Goal: Information Seeking & Learning: Learn about a topic

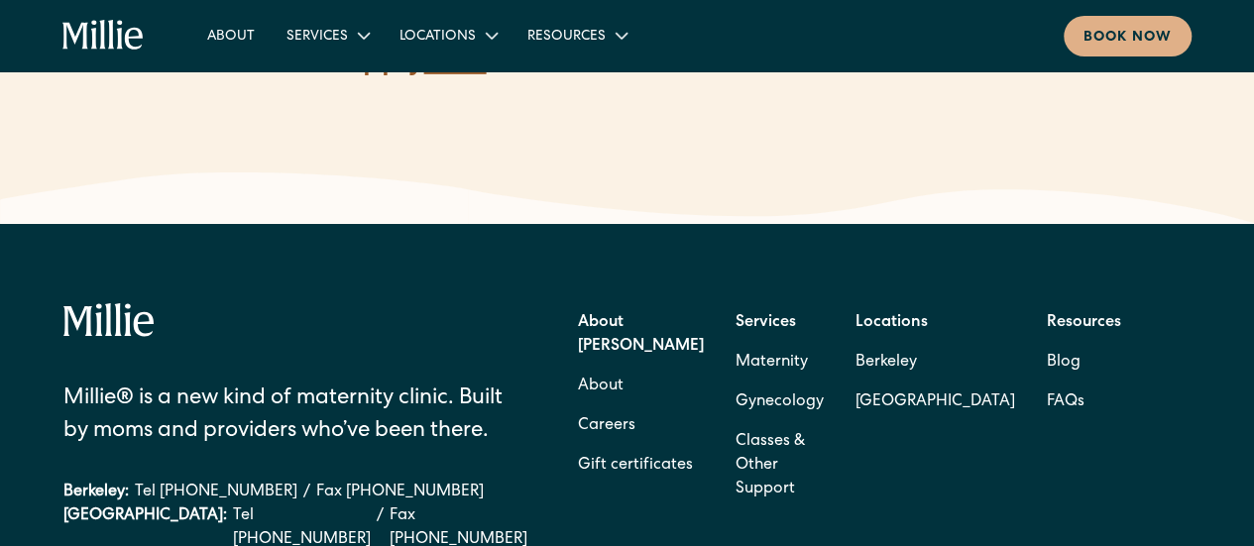
scroll to position [3149, 0]
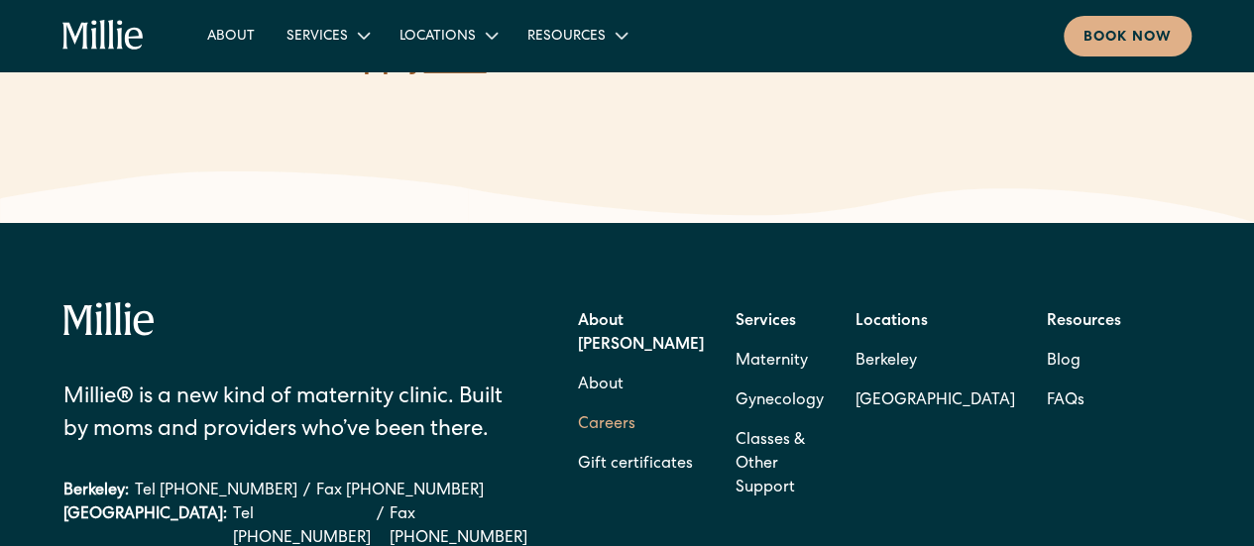
click at [598, 406] on link "Careers" at bounding box center [607, 426] width 58 height 40
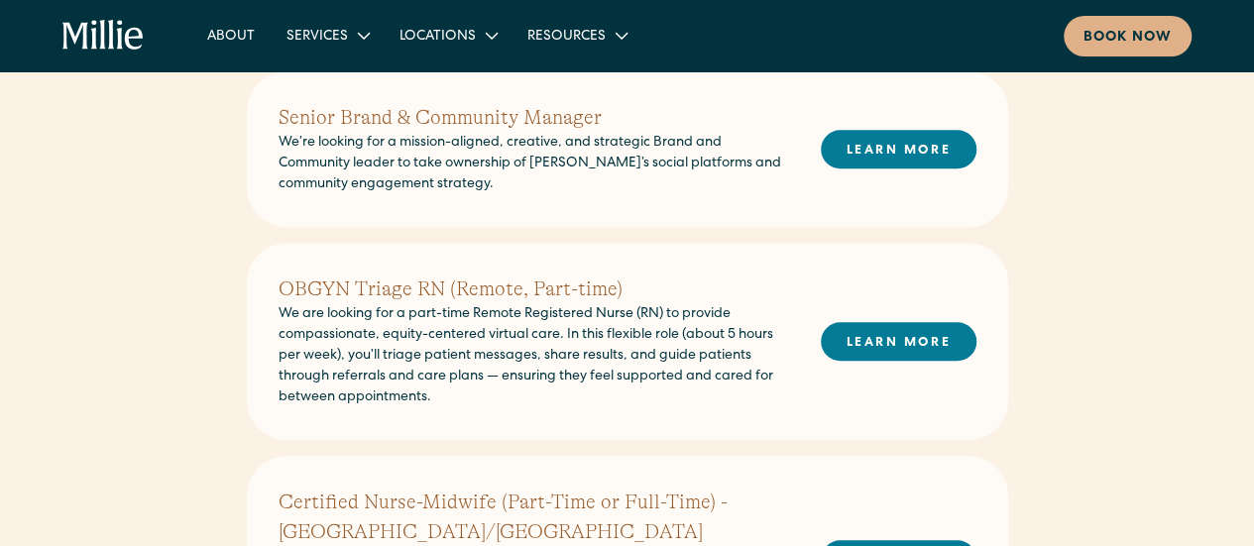
scroll to position [523, 0]
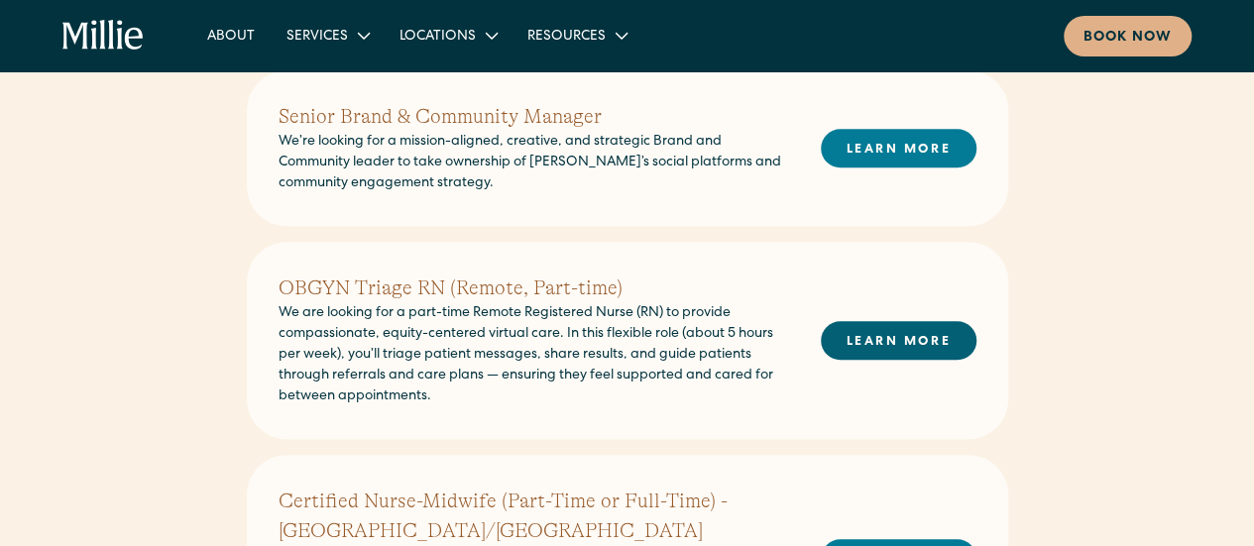
click at [928, 336] on link "LEARN MORE" at bounding box center [899, 340] width 156 height 39
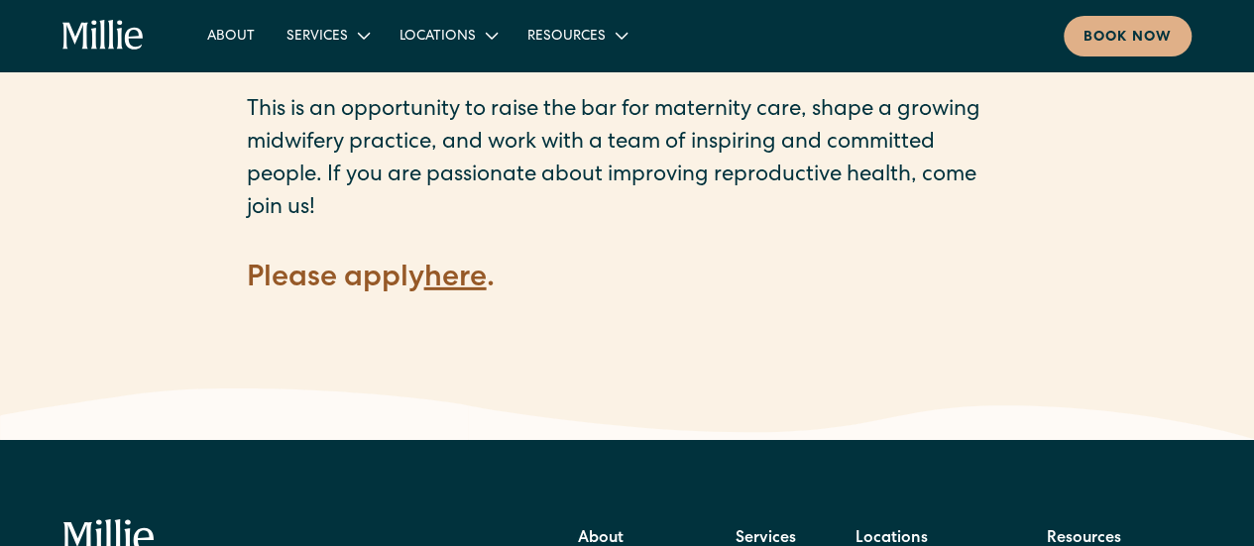
scroll to position [2936, 0]
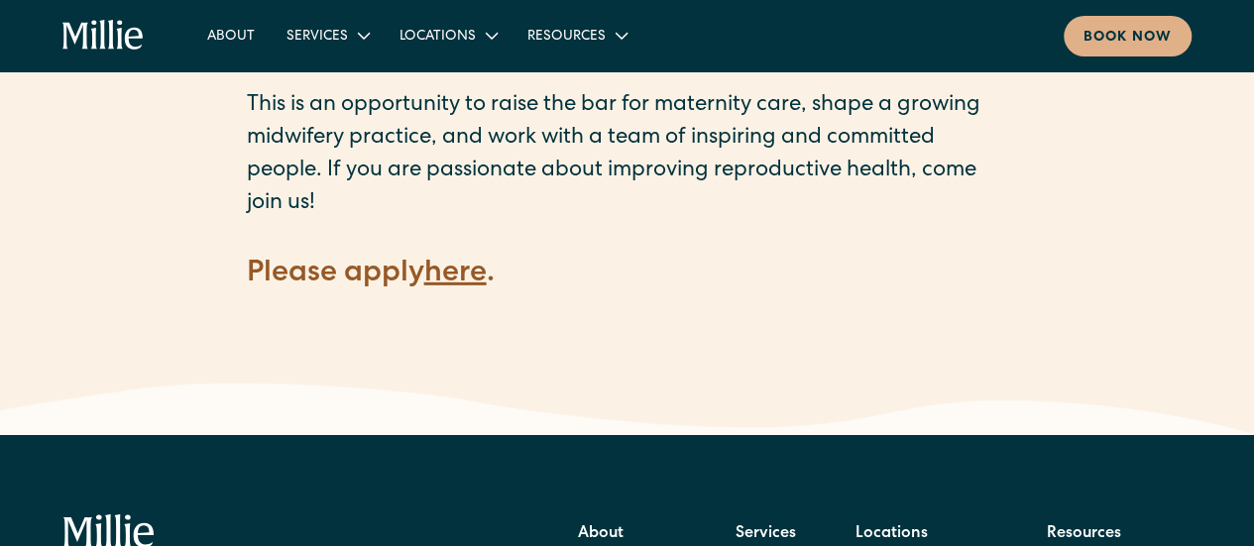
click at [454, 260] on strong "here" at bounding box center [455, 275] width 62 height 30
